Goal: Transaction & Acquisition: Purchase product/service

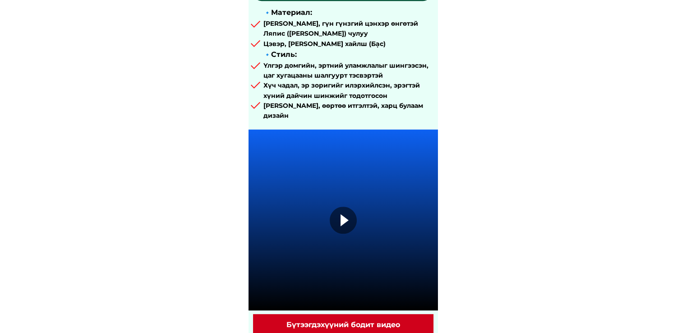
scroll to position [496, 0]
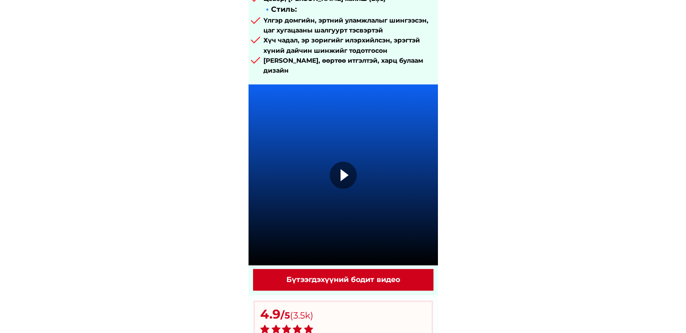
click at [346, 169] on div at bounding box center [343, 174] width 27 height 27
click at [342, 173] on div at bounding box center [343, 174] width 27 height 27
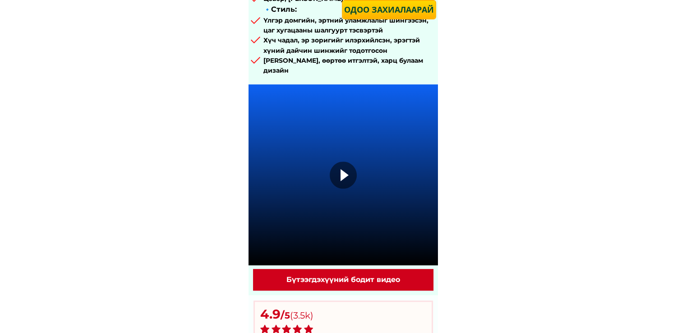
type input "khanh dat"
type input "0355382759"
type input "xalala"
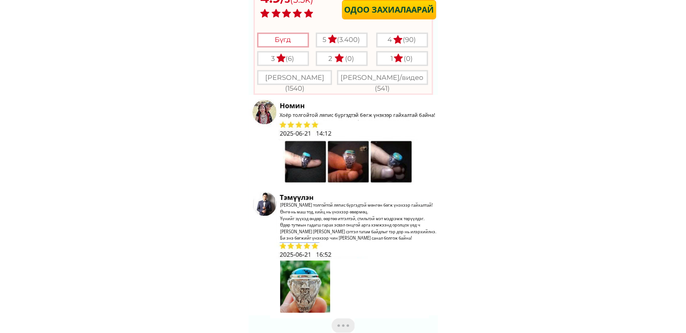
scroll to position [947, 0]
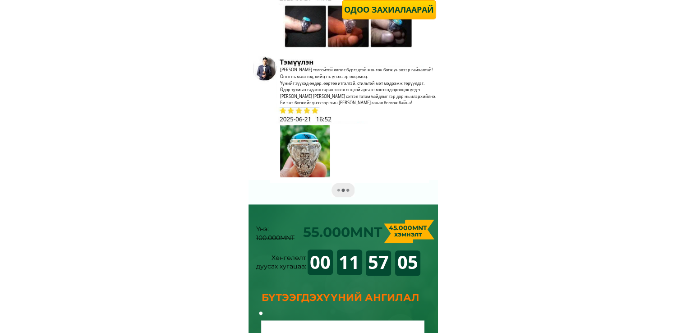
click at [389, 6] on p "Одоо захиалаарай" at bounding box center [388, 9] width 97 height 18
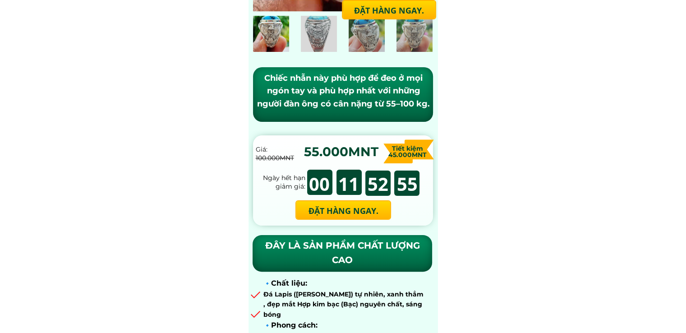
scroll to position [270, 0]
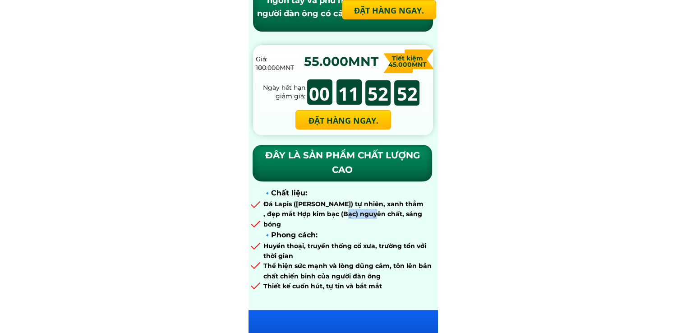
drag, startPoint x: 346, startPoint y: 215, endPoint x: 373, endPoint y: 215, distance: 27.0
click at [373, 215] on font ", đẹp mắt Hợp kim bạc (Bạc) nguyên chất, sáng bóng" at bounding box center [342, 219] width 159 height 18
drag, startPoint x: 293, startPoint y: 246, endPoint x: 386, endPoint y: 246, distance: 92.9
click at [386, 246] on font "Huyền thoại, truyền thống cổ xưa, trường tồn với thời gian" at bounding box center [344, 251] width 163 height 18
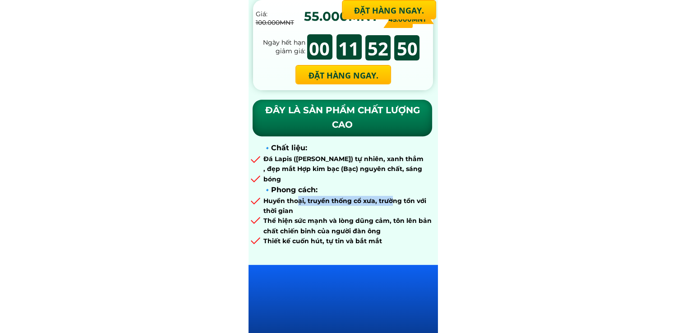
scroll to position [361, 0]
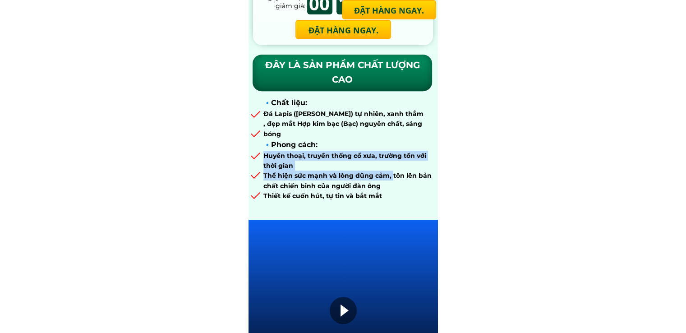
drag, startPoint x: 360, startPoint y: 174, endPoint x: 390, endPoint y: 179, distance: 30.7
click at [390, 179] on div "🔹 Chất liệu: [PERSON_NAME] ([PERSON_NAME]) tự nhiên, xanh thẳm , đẹp mắt Hợp ki…" at bounding box center [350, 159] width 174 height 124
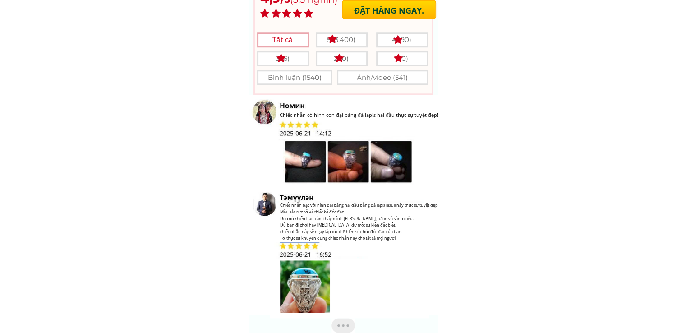
scroll to position [902, 0]
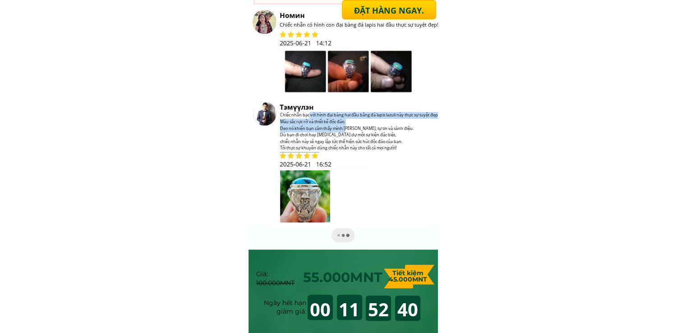
drag, startPoint x: 321, startPoint y: 117, endPoint x: 347, endPoint y: 131, distance: 29.2
click at [347, 131] on h3 "Chiếc nhẫn bạc với hình đại bàng hai đầu bằng đá lapis lazuli này thực sự tuyệt…" at bounding box center [370, 132] width 181 height 40
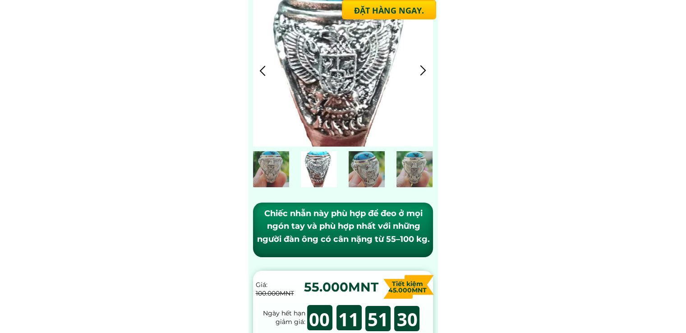
scroll to position [0, 0]
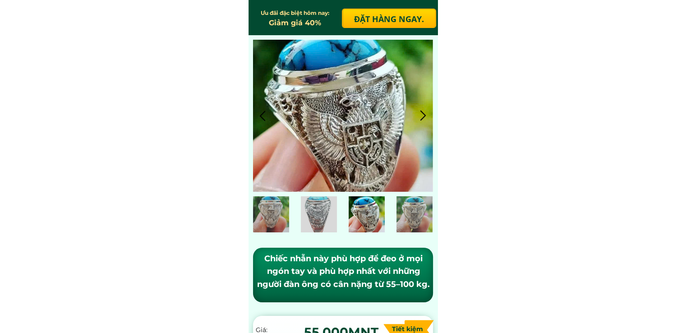
click at [424, 121] on div at bounding box center [423, 115] width 15 height 15
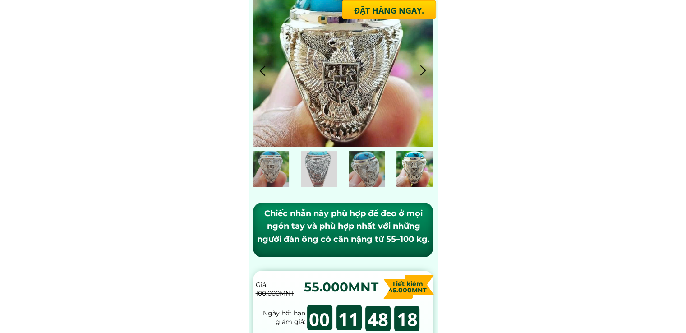
scroll to position [90, 0]
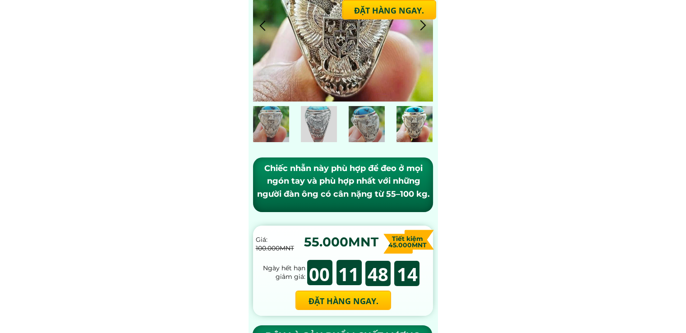
drag, startPoint x: 261, startPoint y: 168, endPoint x: 427, endPoint y: 201, distance: 170.2
click at [427, 201] on div "Chiếc nhẫn này phù hợp để đeo ở mọi ngón tay và phù hợp nhất với những người đà…" at bounding box center [343, 188] width 180 height 62
click at [403, 195] on font "Chiếc nhẫn này phù hợp để đeo ở mọi ngón tay và phù hợp nhất với những người đà…" at bounding box center [343, 181] width 173 height 36
drag, startPoint x: 379, startPoint y: 194, endPoint x: 426, endPoint y: 195, distance: 46.4
click at [426, 195] on font "Chiếc nhẫn này phù hợp để đeo ở mọi ngón tay và phù hợp nhất với những người đà…" at bounding box center [343, 181] width 173 height 36
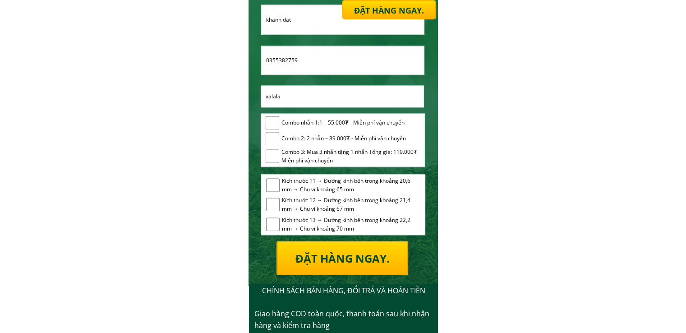
scroll to position [1322, 0]
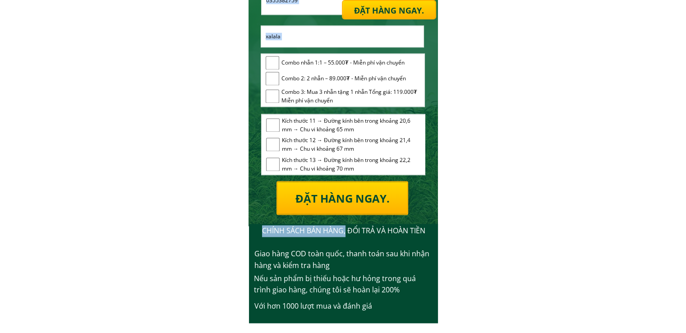
drag, startPoint x: 344, startPoint y: 231, endPoint x: 447, endPoint y: 236, distance: 103.3
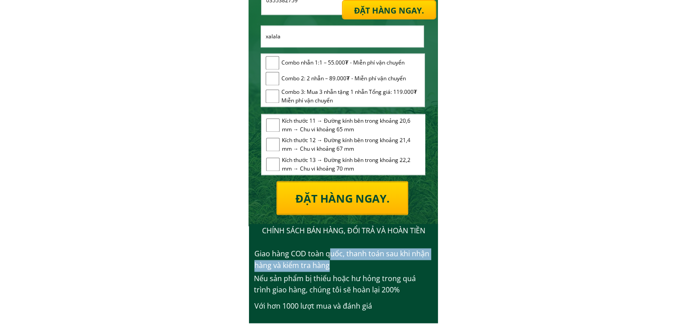
drag, startPoint x: 331, startPoint y: 255, endPoint x: 407, endPoint y: 264, distance: 76.8
click at [417, 268] on div "Giao hàng COD toàn quốc, thanh toán sau khi nhận hàng và kiểm tra hàng" at bounding box center [343, 259] width 178 height 23
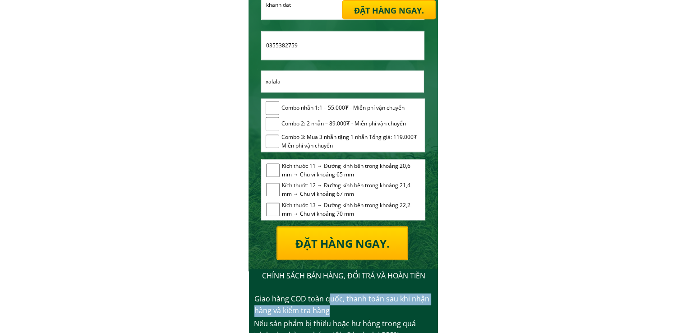
scroll to position [1187, 0]
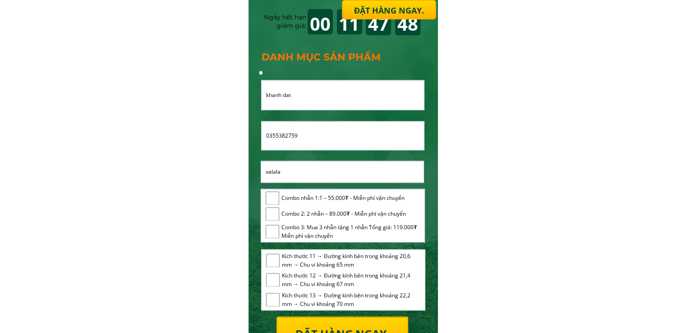
click at [391, 8] on font "Đặt hàng ngay." at bounding box center [389, 10] width 70 height 11
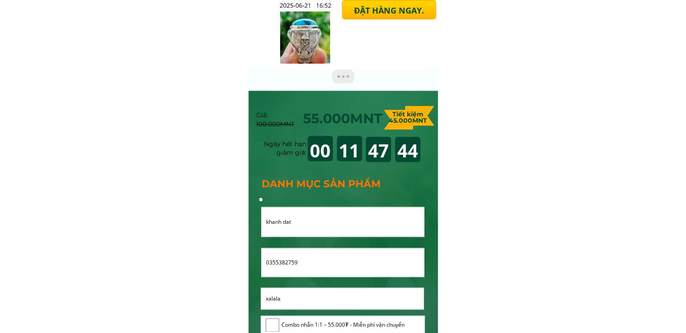
scroll to position [1150, 0]
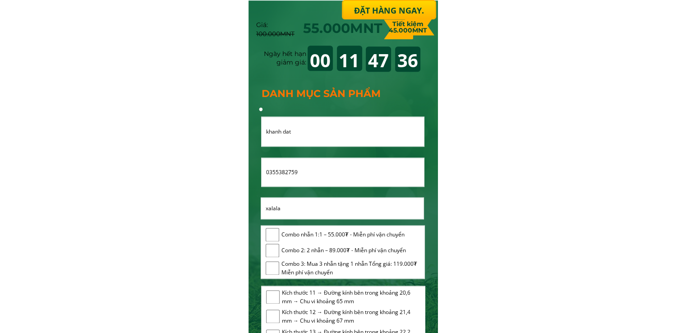
drag, startPoint x: 322, startPoint y: 233, endPoint x: 356, endPoint y: 238, distance: 33.8
click at [356, 238] on span "Combo nhẫn 1:1 – 55.000₮ - Miễn phí vận chuyển" at bounding box center [350, 234] width 138 height 9
checkbox input "true"
drag, startPoint x: 297, startPoint y: 254, endPoint x: 360, endPoint y: 258, distance: 63.2
click at [360, 258] on div "Combo nhẫn 1:1 – 55.000₮ - Miễn phí vận chuyển Combo 2: 2 nhẫn – 89.000₮ - Miễn…" at bounding box center [343, 253] width 154 height 51
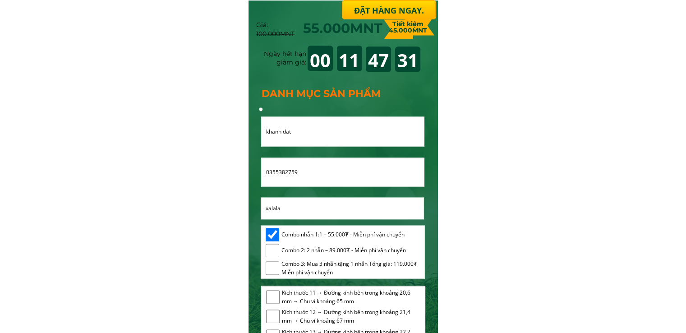
scroll to position [1060, 0]
